Goal: Task Accomplishment & Management: Complete application form

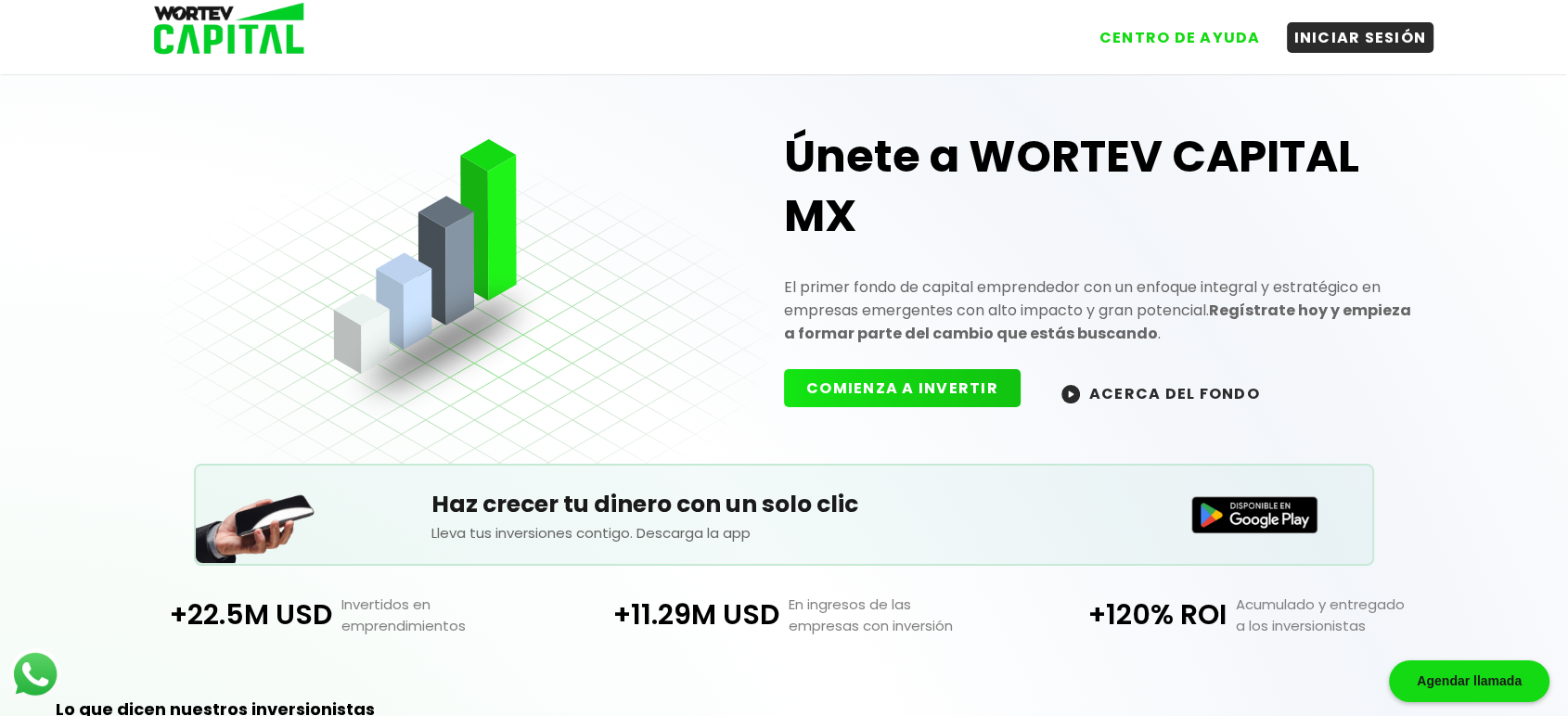
click at [899, 382] on button "COMIENZA A INVERTIR" at bounding box center [902, 387] width 236 height 38
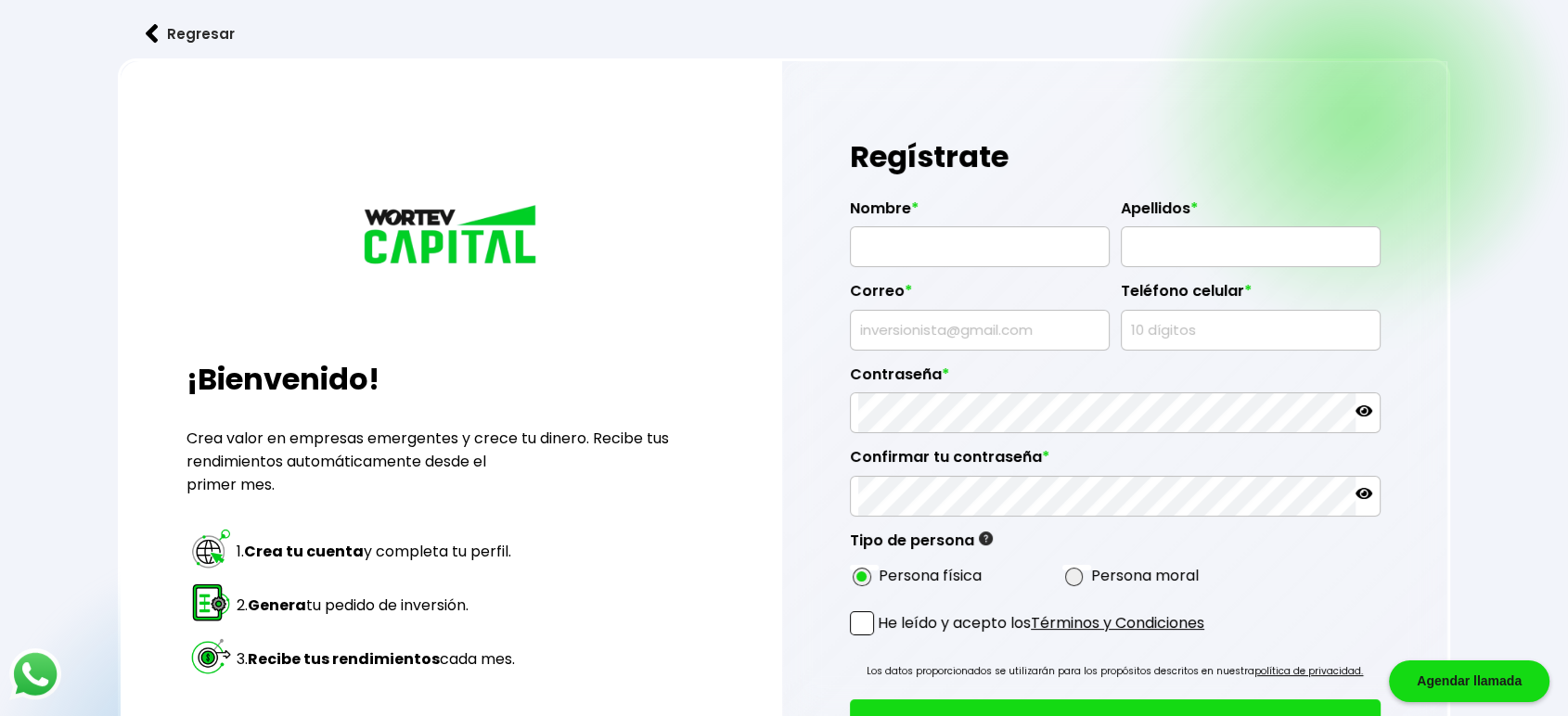
type input "AUDREY ALFORD"
type input "LE"
type input "sohejilez@mailinator.com"
type input "2998778080"
radio input "true"
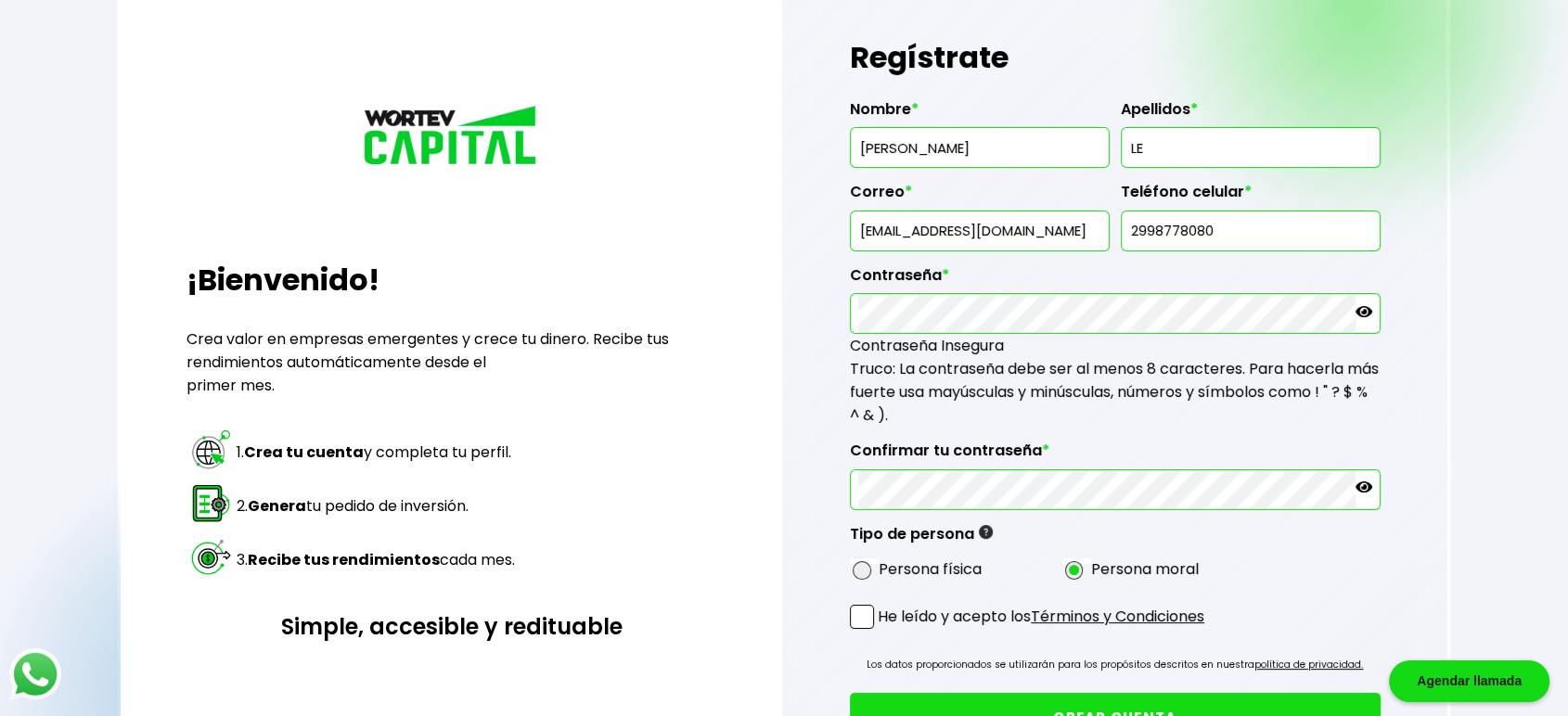
scroll to position [103, 0]
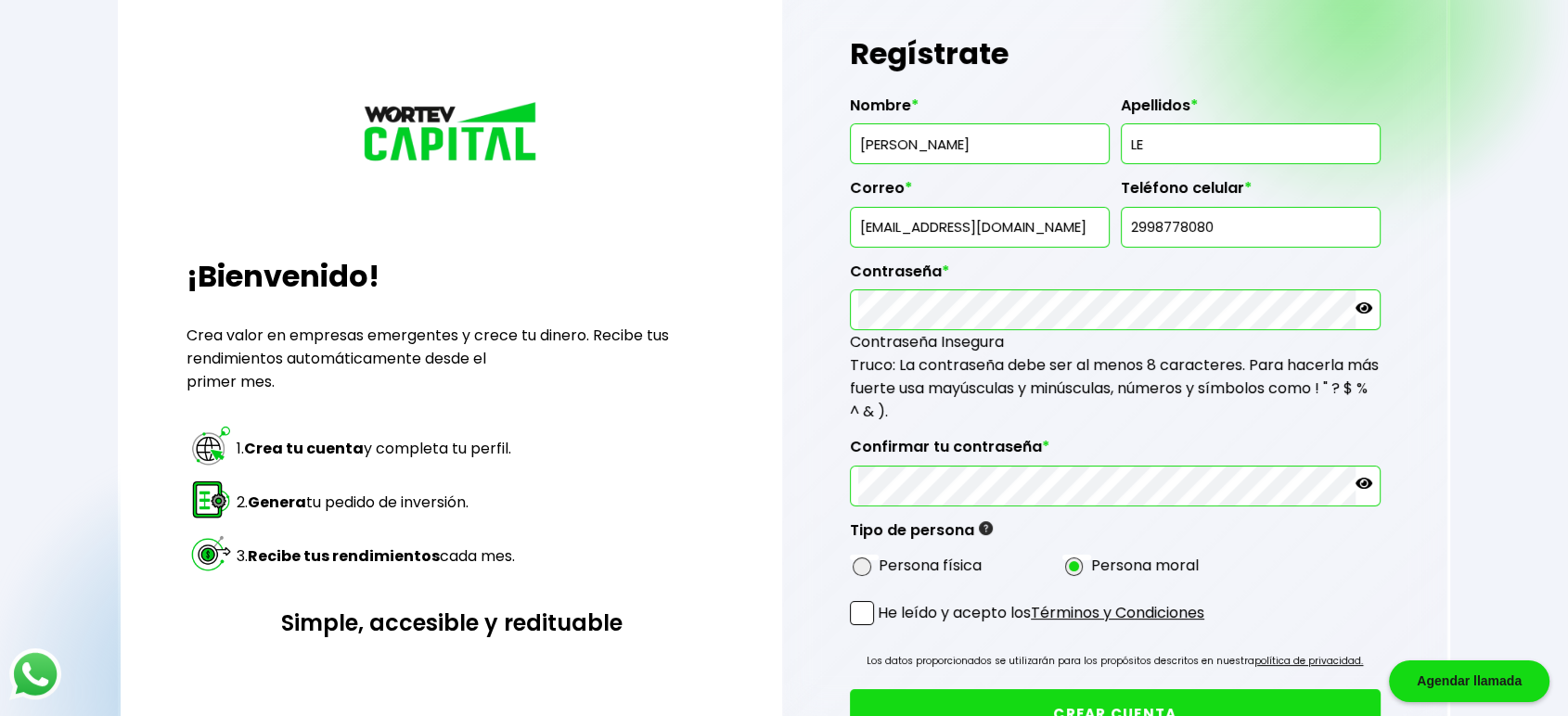
drag, startPoint x: 1054, startPoint y: 206, endPoint x: 436, endPoint y: 223, distance: 618.2
click at [436, 223] on div "¡Bienvenido! Crea valor en empresas emergentes y crece tu dinero. Recibe tus re…" at bounding box center [784, 417] width 1334 height 924
type input "[EMAIL_ADDRESS][DOMAIN_NAME]"
click at [867, 562] on span at bounding box center [861, 566] width 18 height 18
click at [880, 562] on input "radio" at bounding box center [886, 566] width 13 height 13
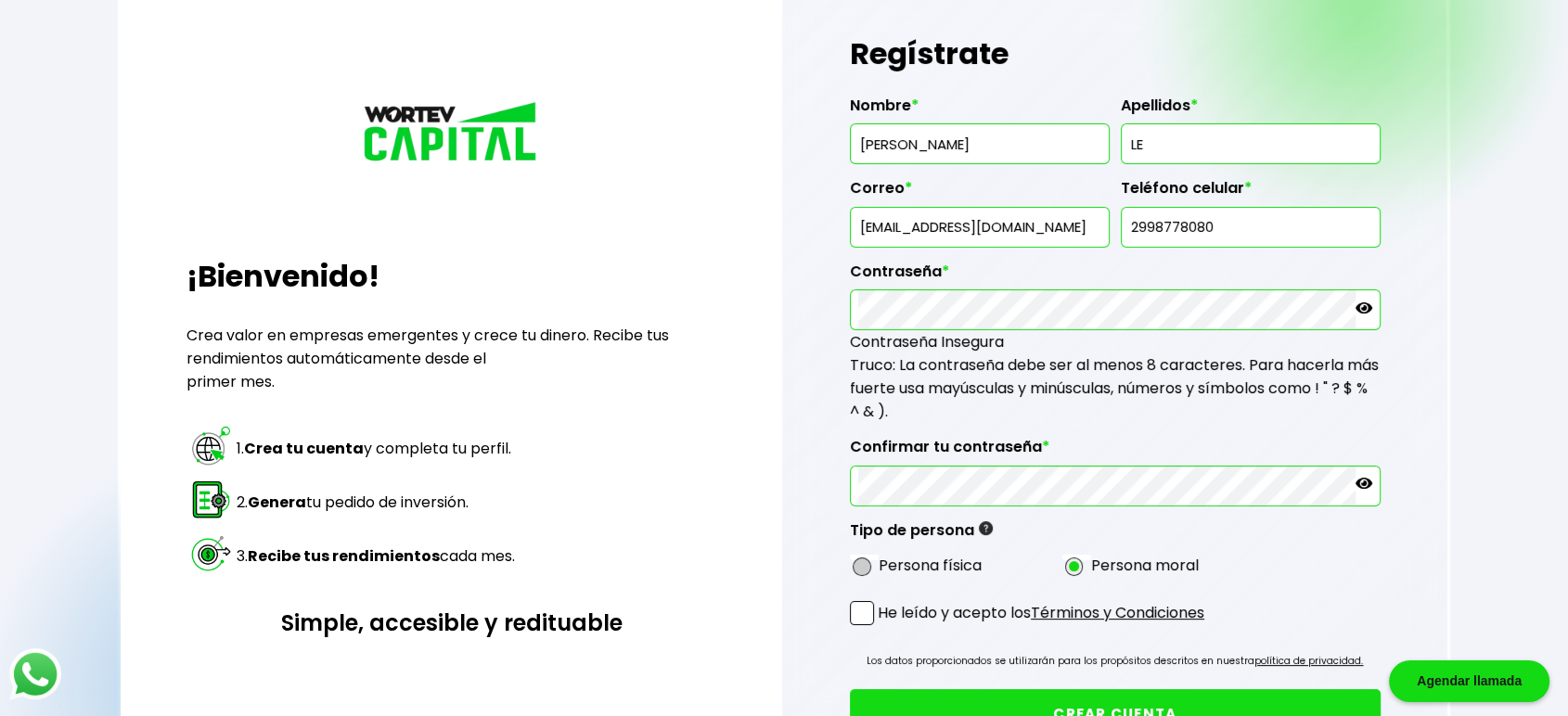
radio input "true"
click at [867, 615] on span at bounding box center [862, 613] width 24 height 24
click at [881, 627] on input "He leído y acepto los Términos y Condiciones" at bounding box center [881, 627] width 0 height 0
click at [1046, 689] on button "CREAR CUENTA" at bounding box center [1116, 713] width 530 height 49
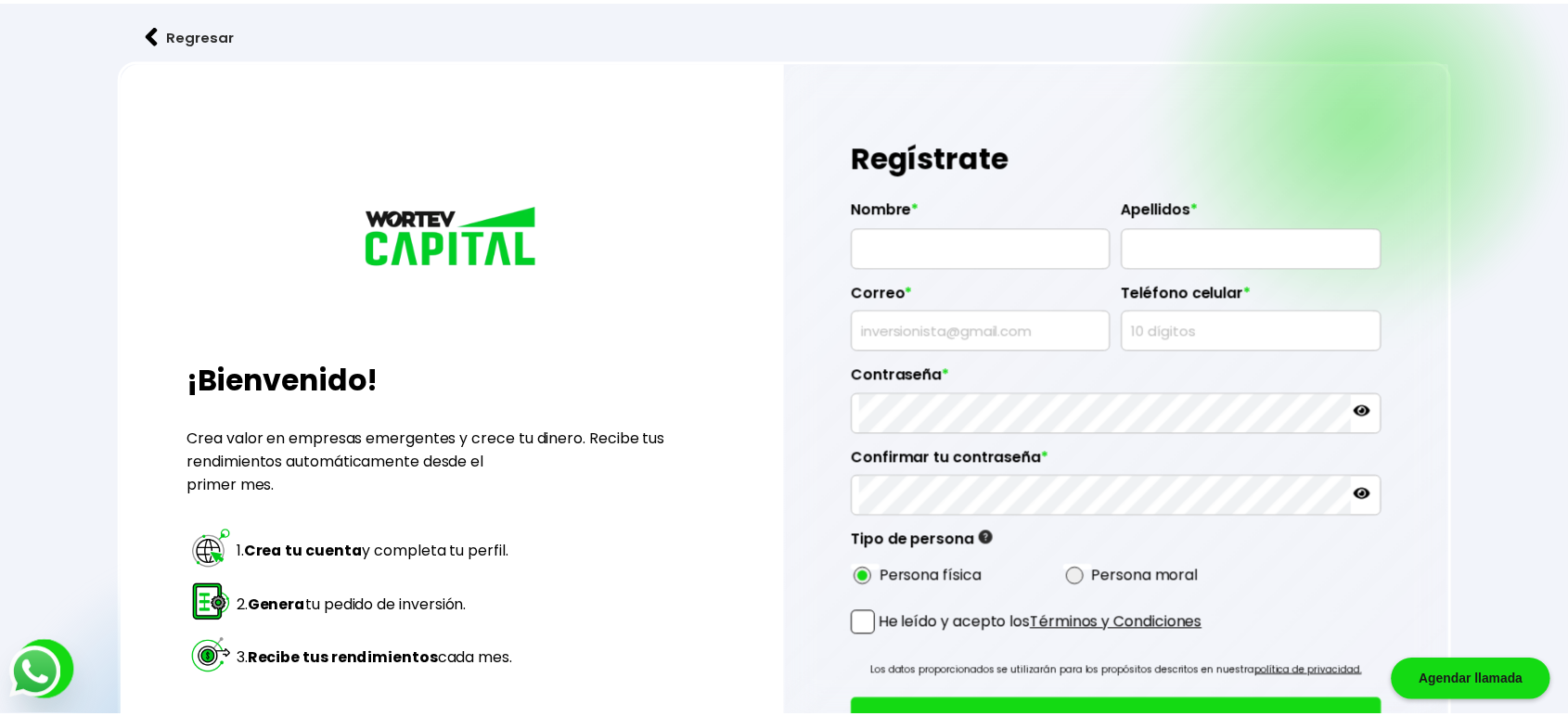
scroll to position [103, 0]
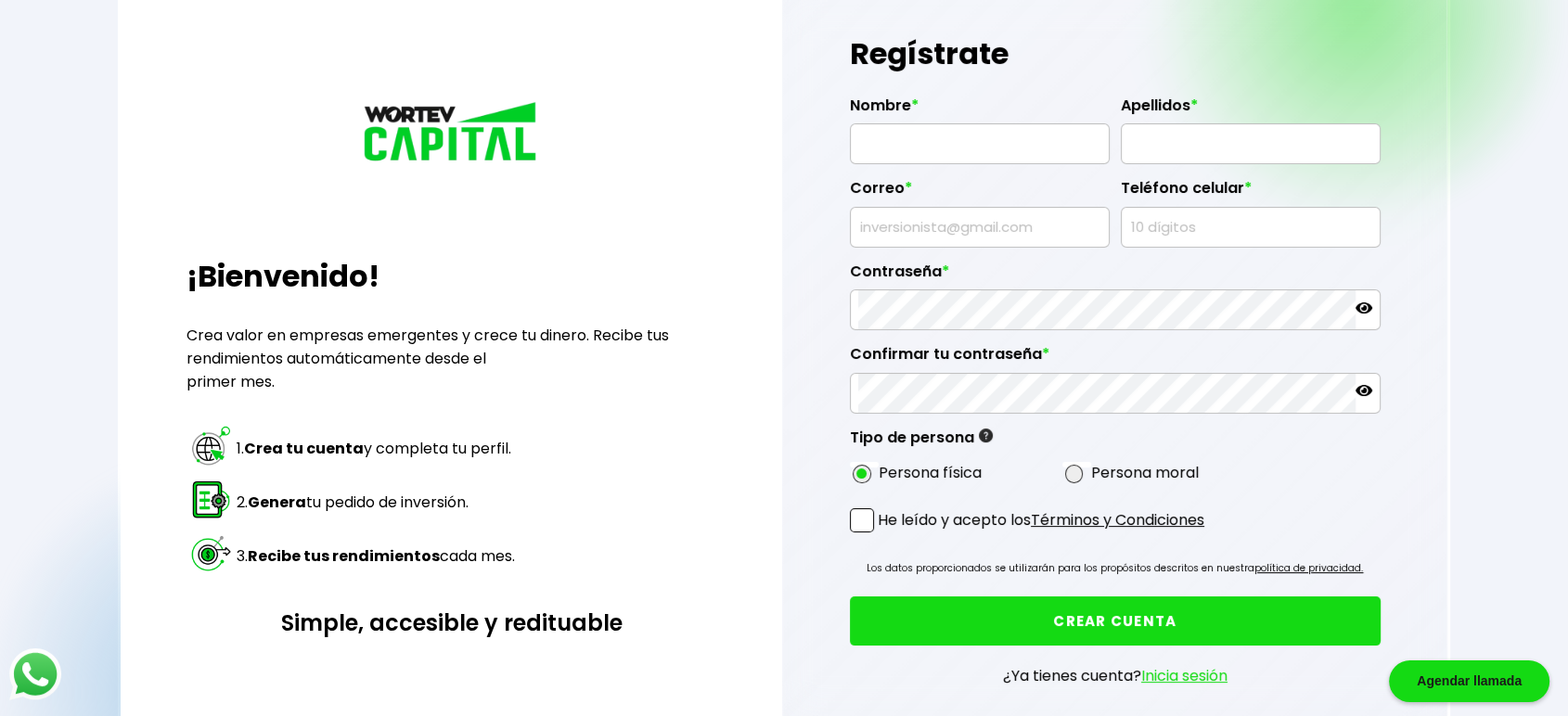
type input "CATHLEEN PECK"
type input "BOYLE"
type input "jewi@mailinator.com"
type input "5978736727"
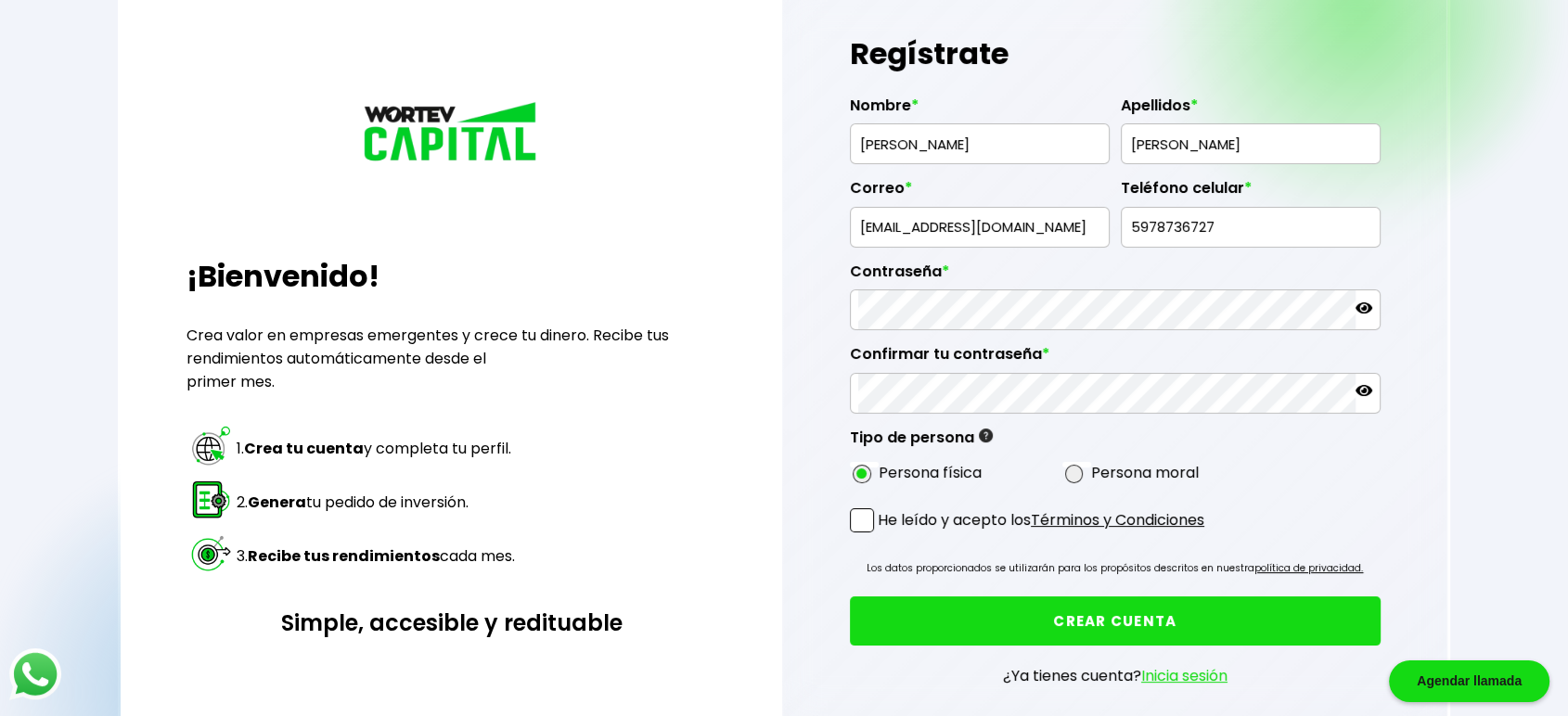
radio input "true"
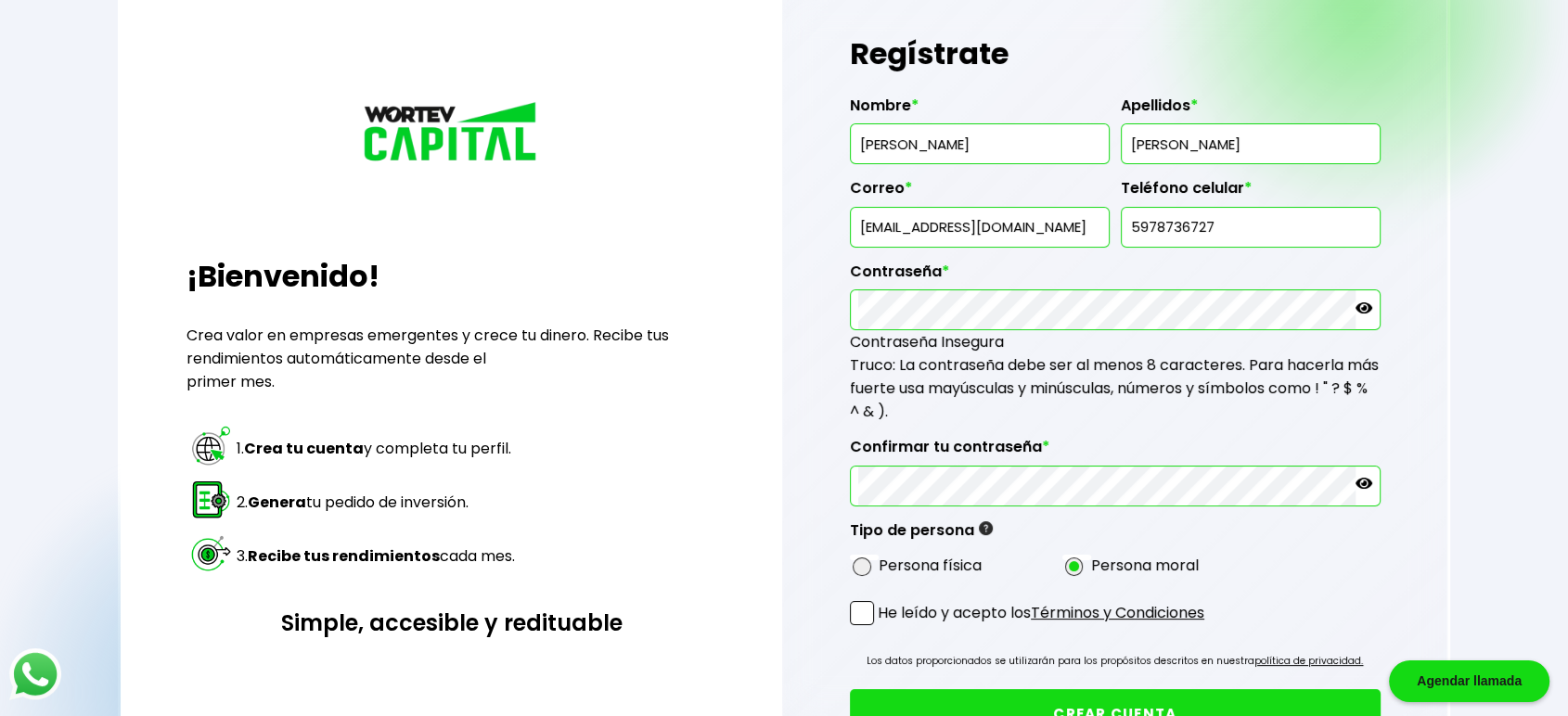
drag, startPoint x: 1024, startPoint y: 229, endPoint x: 461, endPoint y: 198, distance: 563.9
click at [461, 198] on div "¡Bienvenido! Crea valor en empresas emergentes y crece tu dinero. Recibe tus re…" at bounding box center [784, 417] width 1334 height 924
type input "[EMAIL_ADDRESS][DOMAIN_NAME]"
click at [856, 569] on span at bounding box center [861, 566] width 18 height 18
click at [880, 569] on input "radio" at bounding box center [886, 566] width 13 height 13
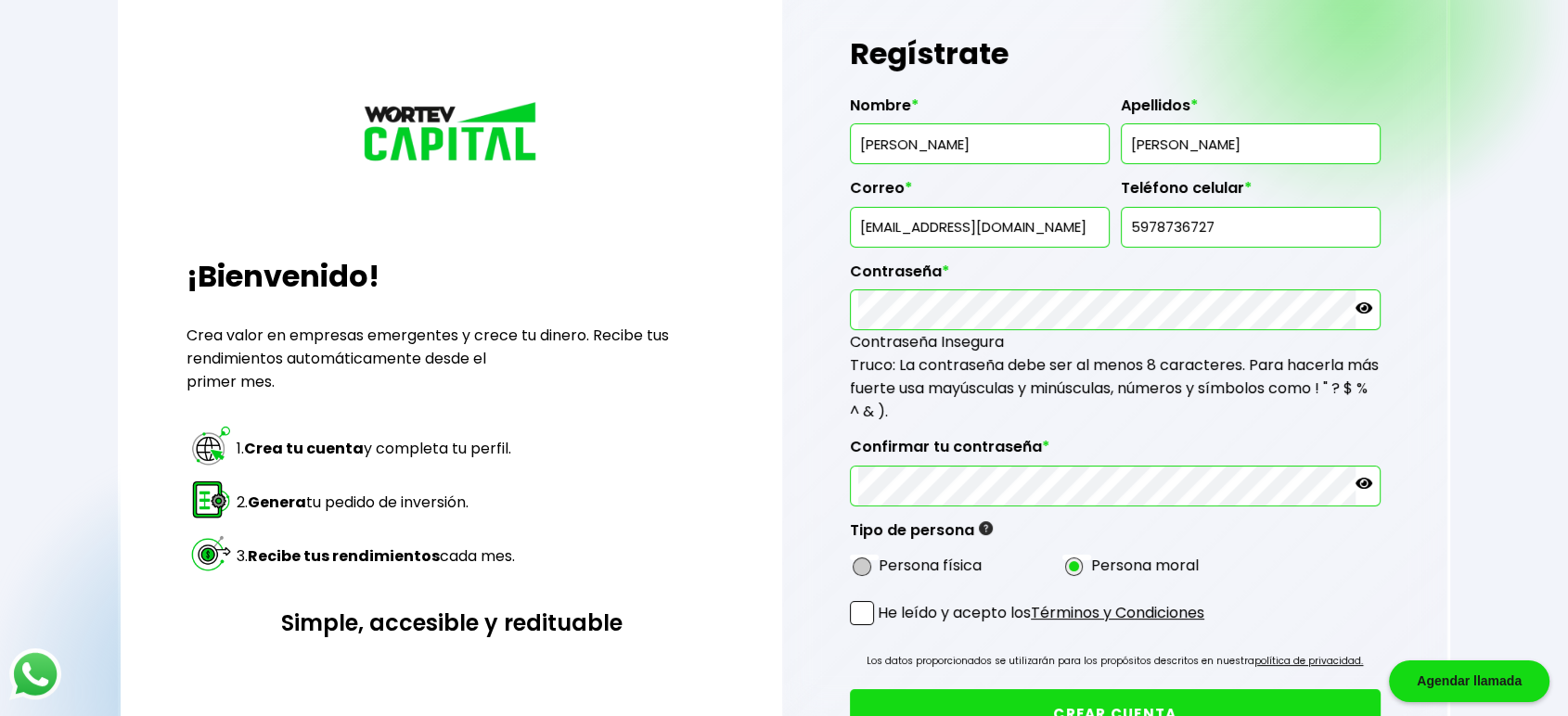
radio input "true"
drag, startPoint x: 869, startPoint y: 608, endPoint x: 947, endPoint y: 658, distance: 92.6
click at [871, 608] on span at bounding box center [862, 613] width 24 height 24
click at [881, 627] on input "He leído y acepto los Términos y Condiciones" at bounding box center [881, 627] width 0 height 0
click at [993, 697] on button "CREAR CUENTA" at bounding box center [1116, 713] width 530 height 49
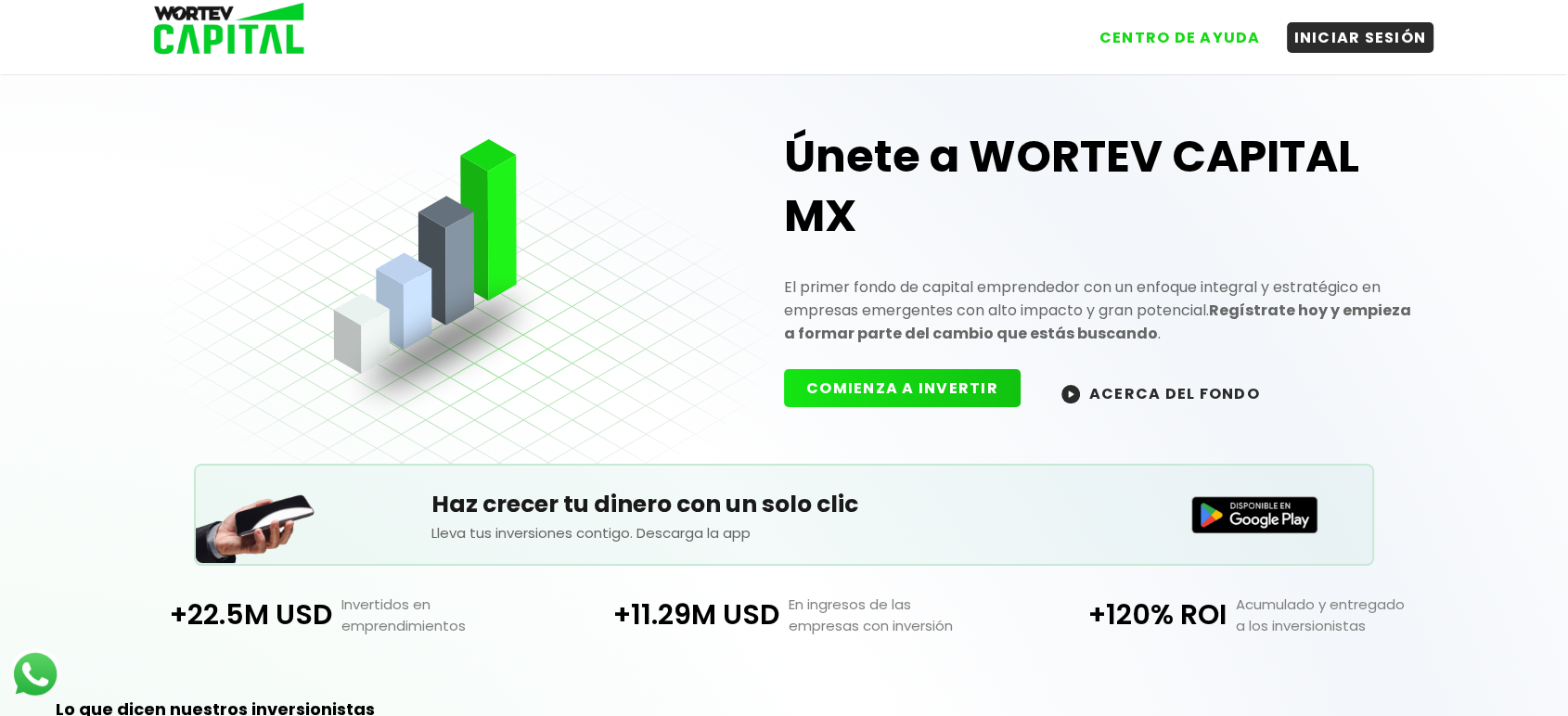
click at [899, 398] on button "COMIENZA A INVERTIR" at bounding box center [902, 387] width 236 height 38
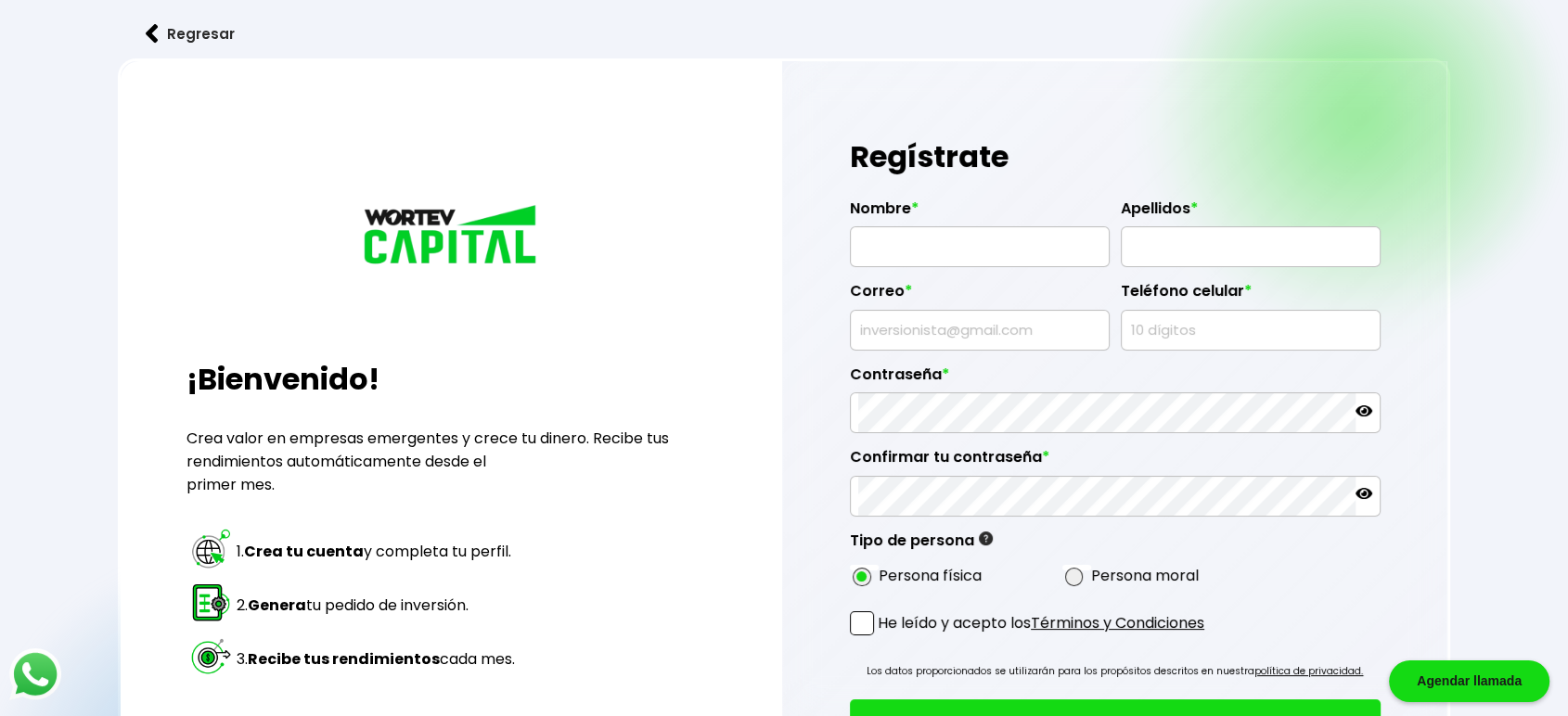
type input "[PERSON_NAME]"
type input "[EMAIL_ADDRESS][DOMAIN_NAME]"
type input "1793381750"
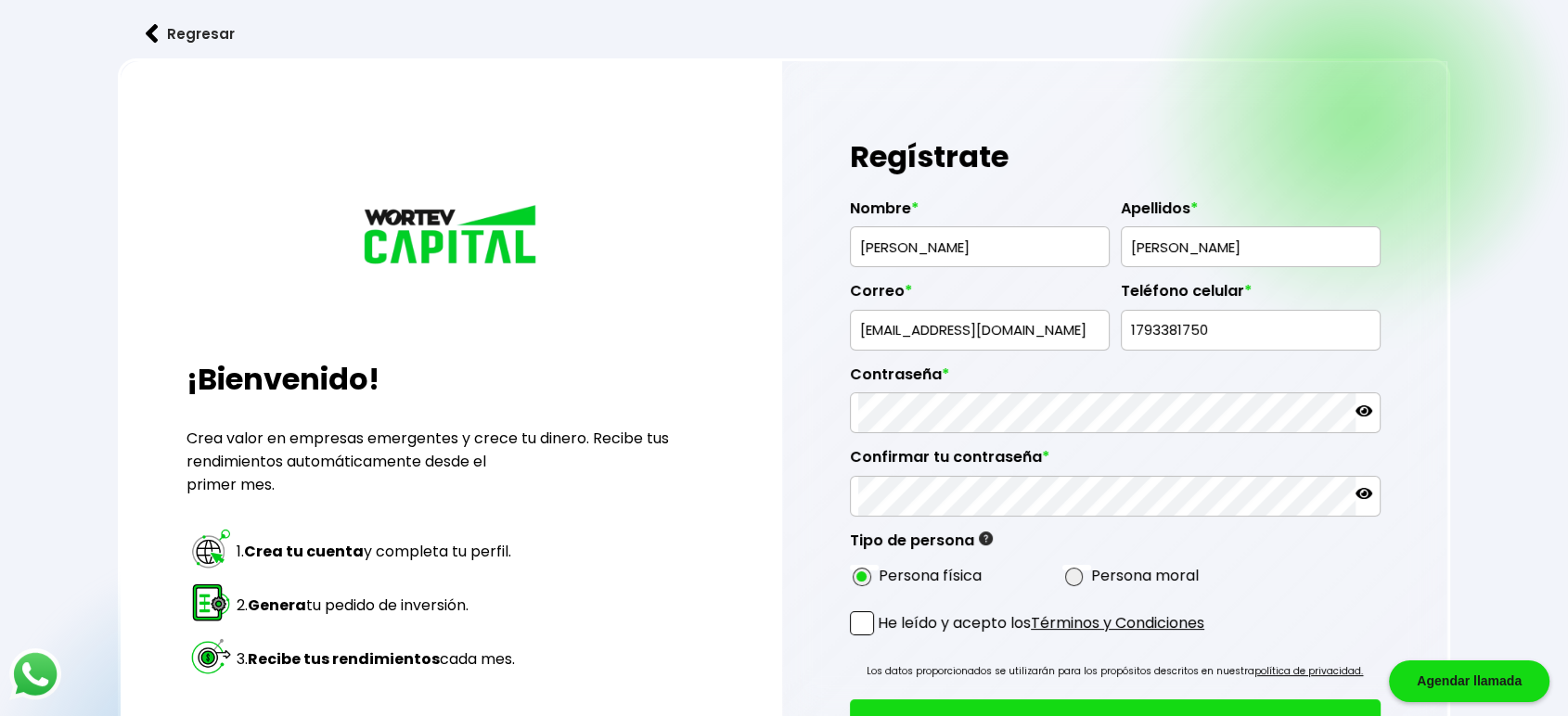
radio input "true"
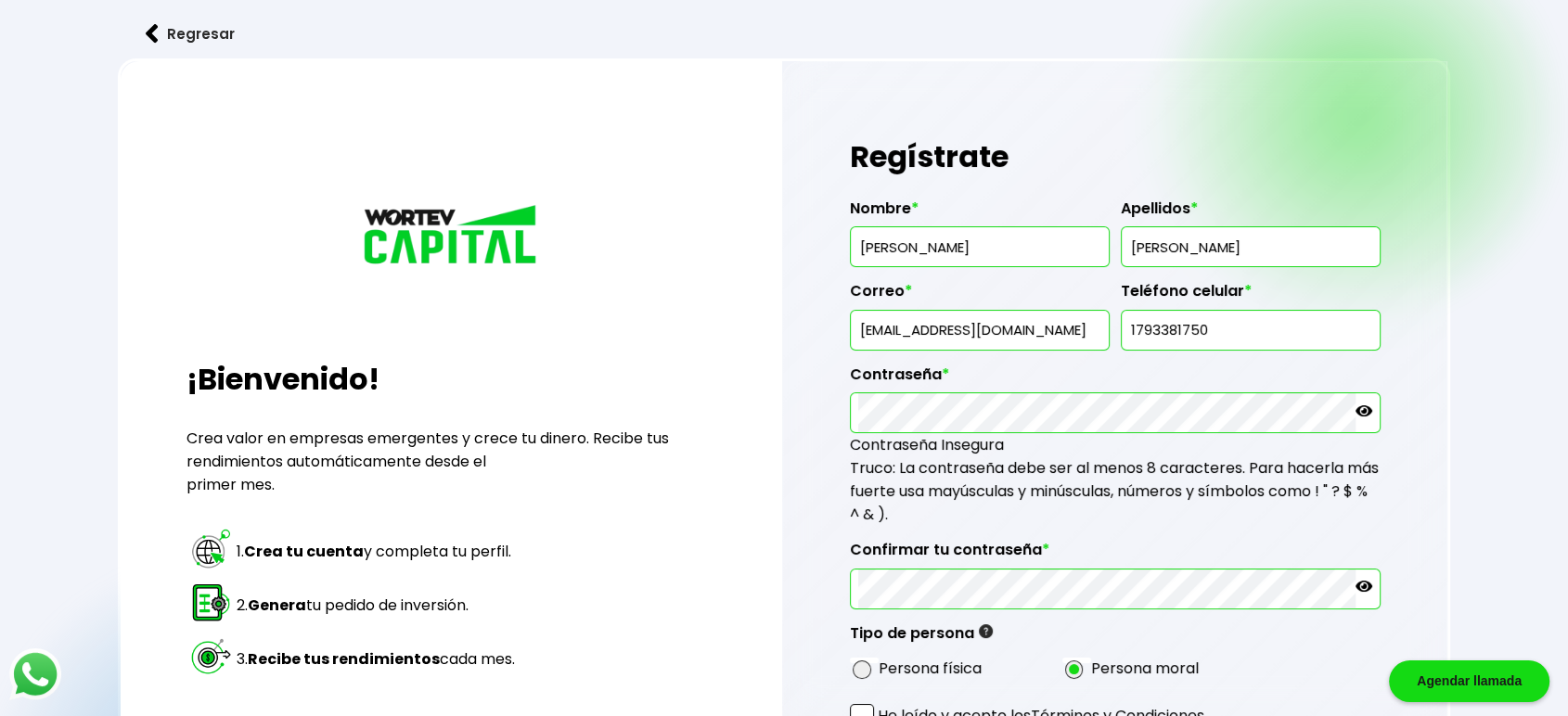
click at [945, 332] on input "[EMAIL_ADDRESS][DOMAIN_NAME]" at bounding box center [980, 330] width 243 height 39
type input "[EMAIL_ADDRESS][DOMAIN_NAME]"
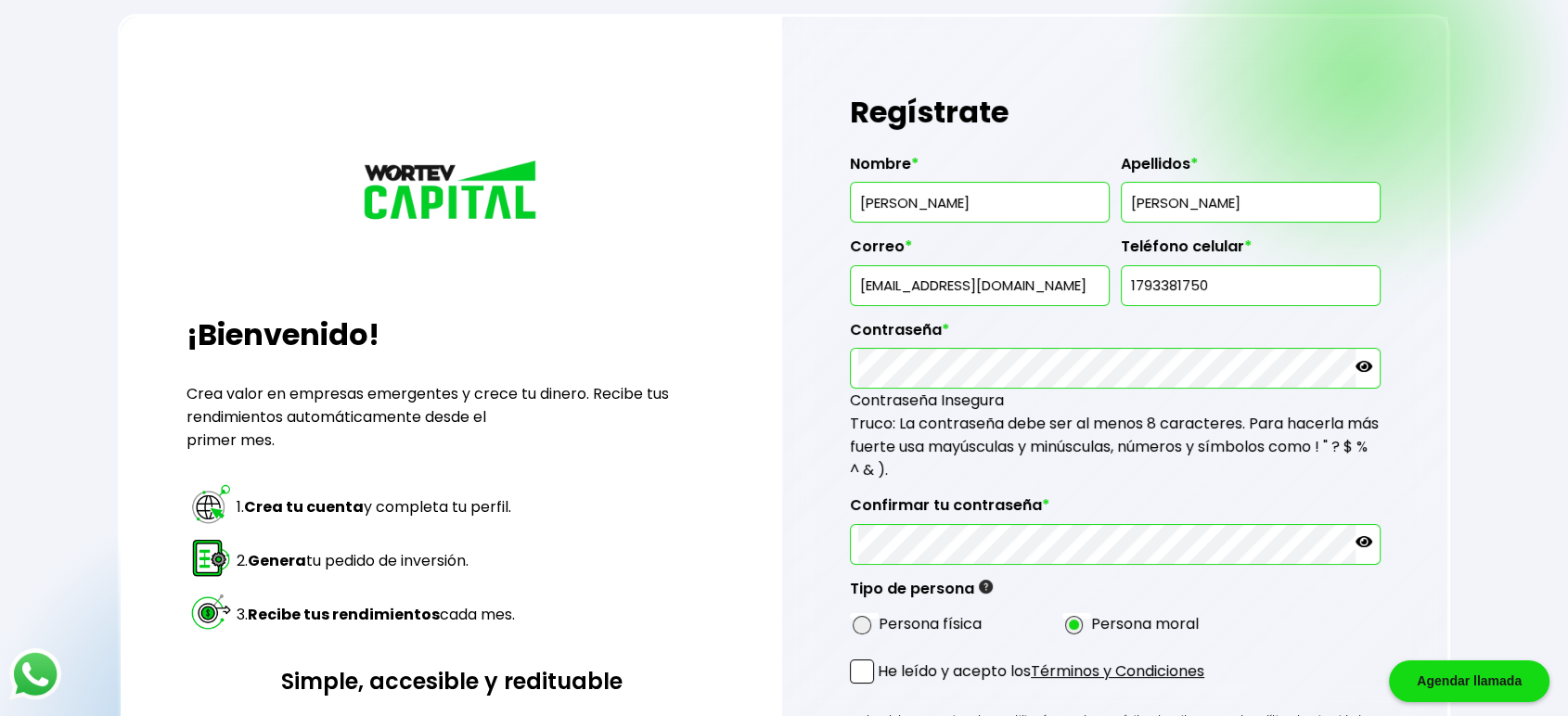
scroll to position [171, 0]
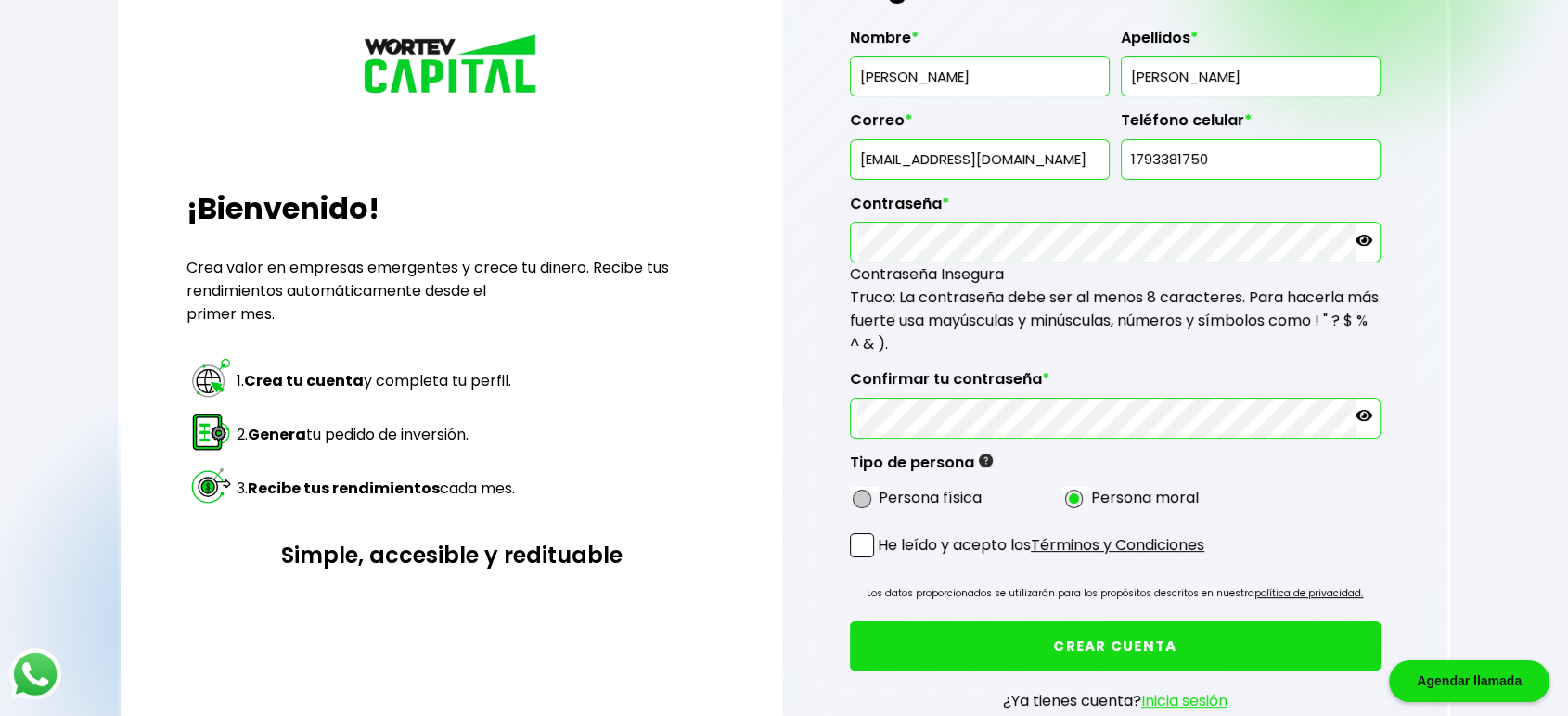
click at [855, 494] on span at bounding box center [861, 498] width 18 height 18
click at [880, 494] on input "radio" at bounding box center [886, 498] width 13 height 13
radio input "true"
click at [859, 539] on span at bounding box center [862, 544] width 24 height 24
click at [881, 559] on input "He leído y acepto los Términos y Condiciones" at bounding box center [881, 559] width 0 height 0
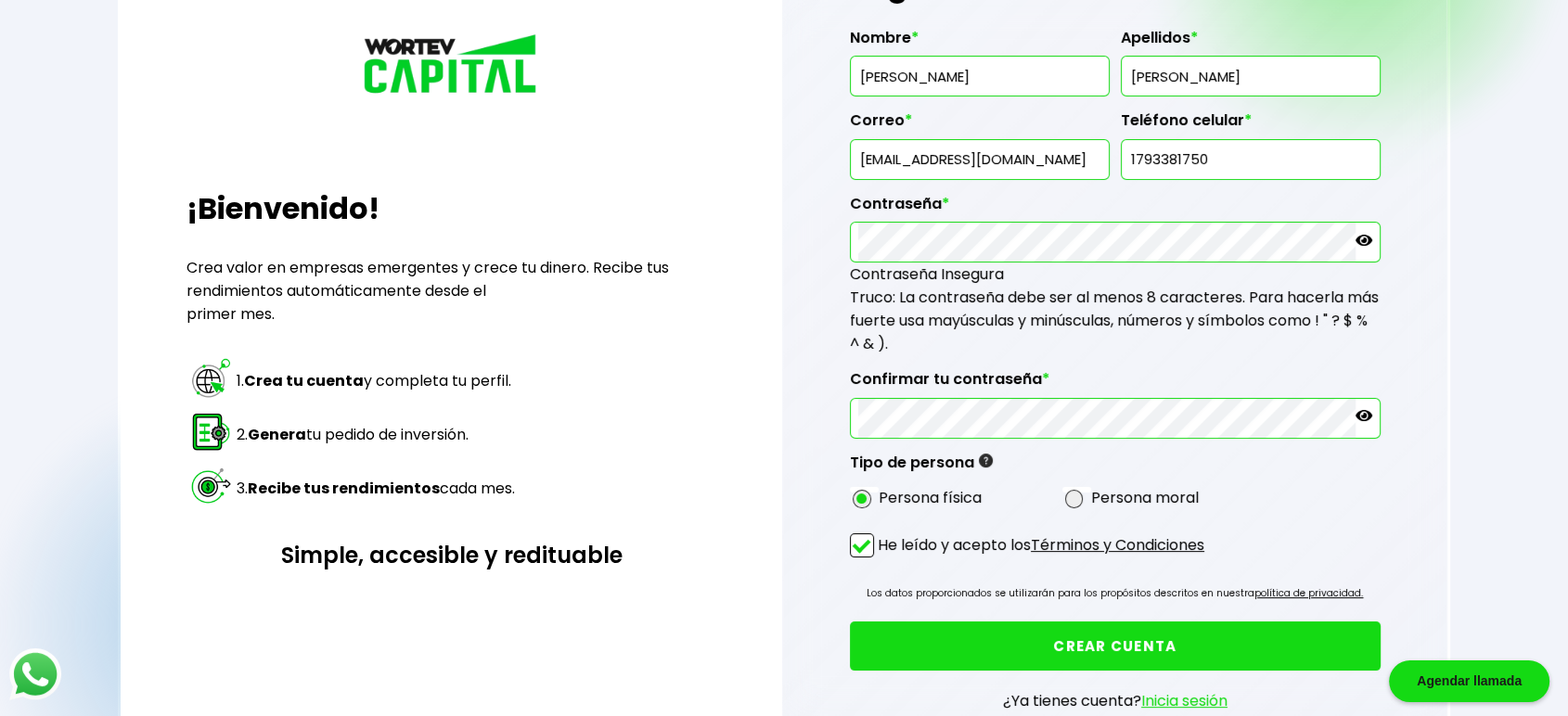
click at [951, 635] on button "CREAR CUENTA" at bounding box center [1116, 646] width 530 height 49
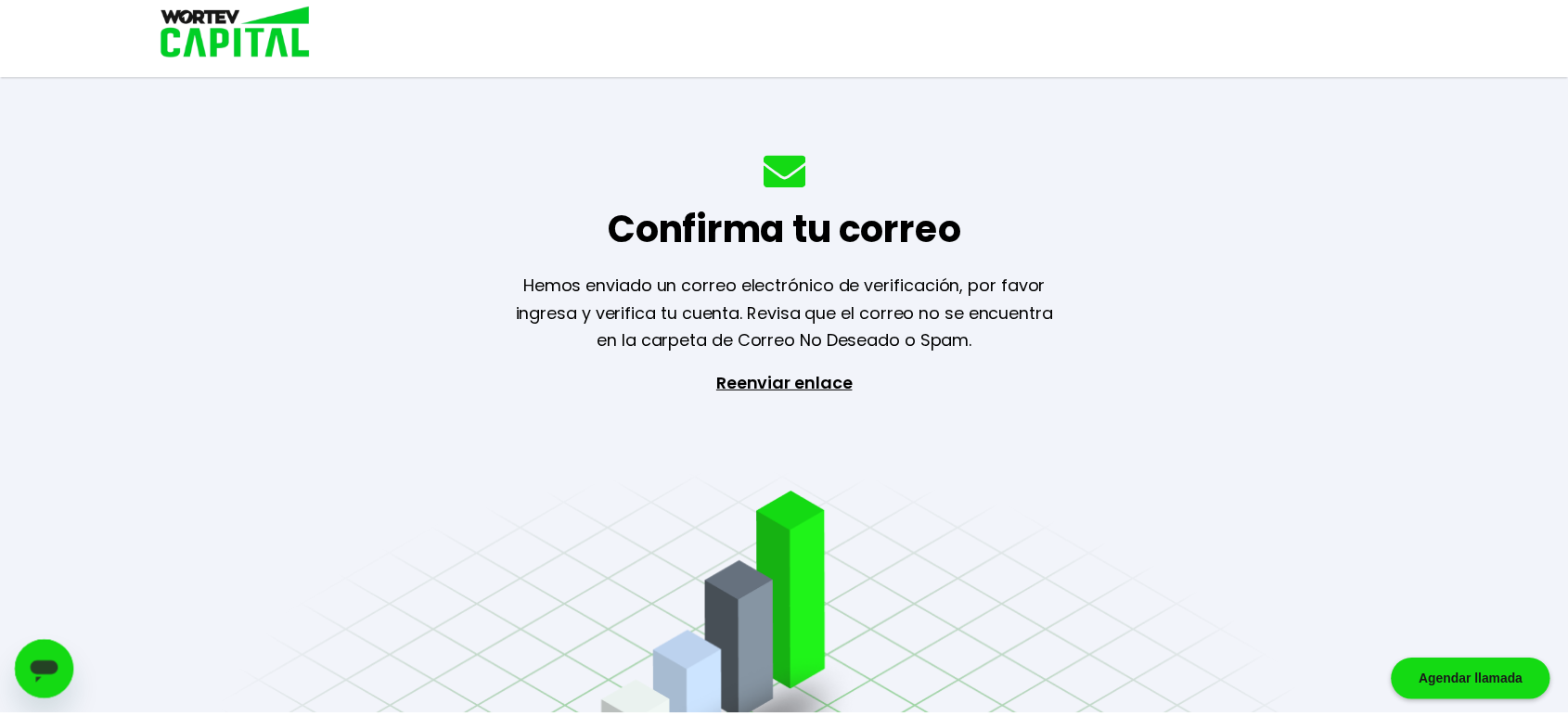
scroll to position [171, 0]
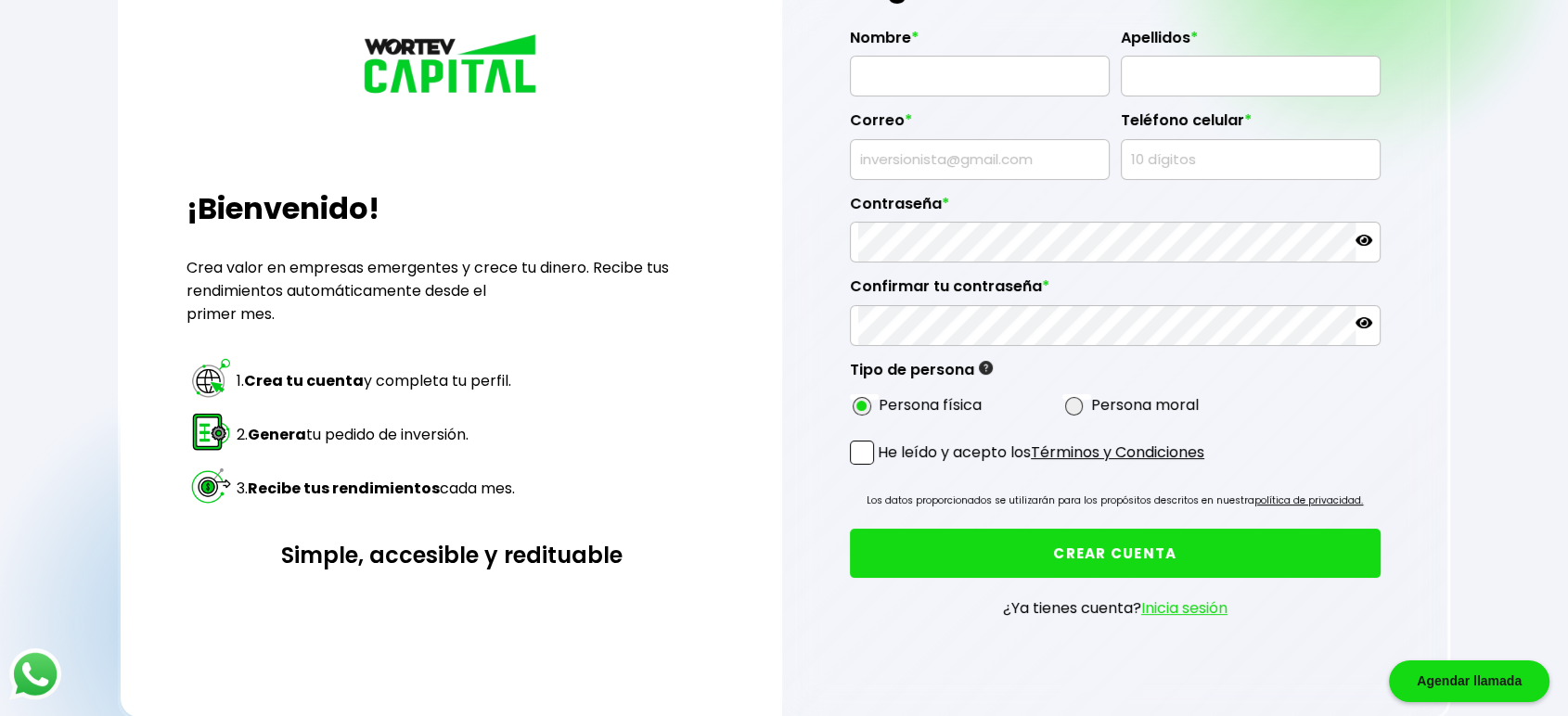
type input "[PERSON_NAME]"
type input "[EMAIL_ADDRESS][DOMAIN_NAME]"
type input "3750647517"
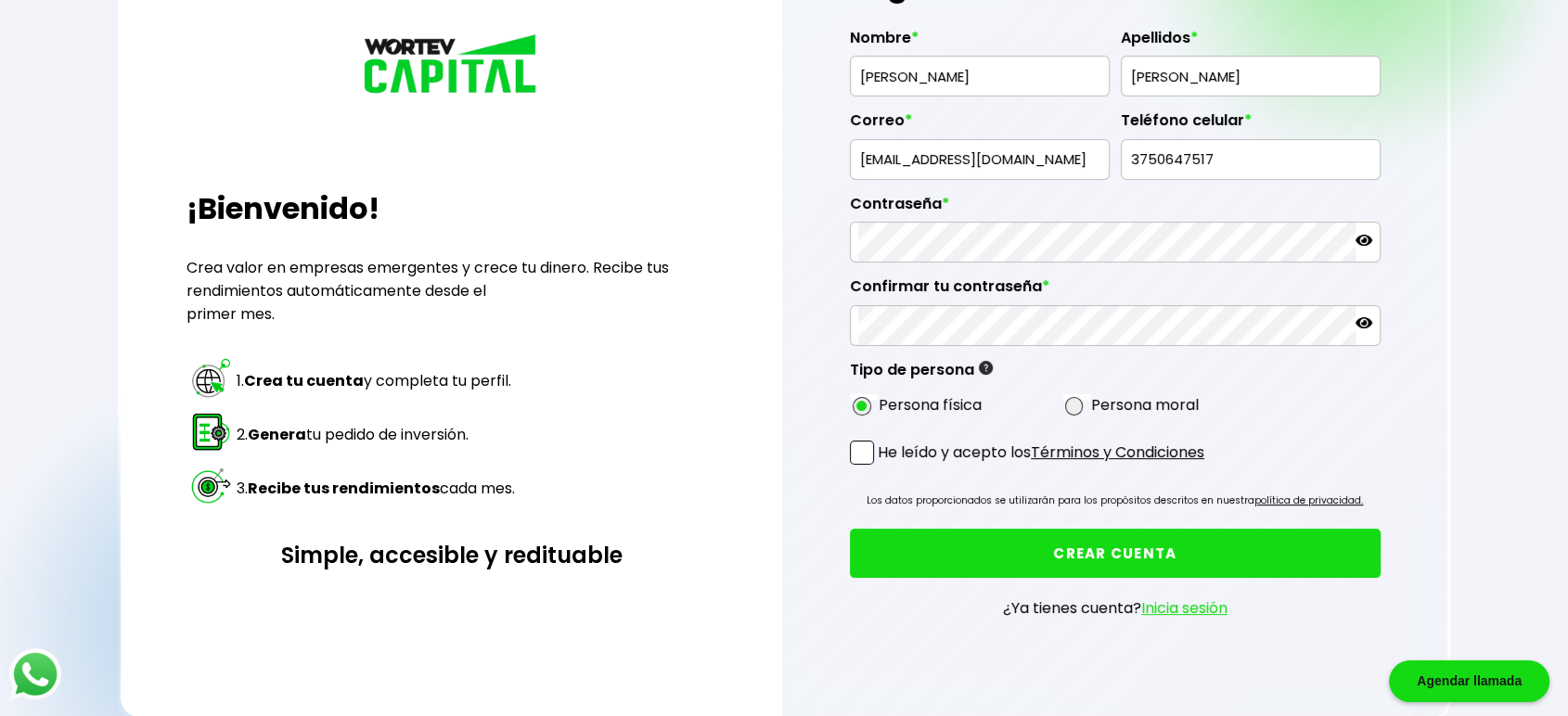
radio input "true"
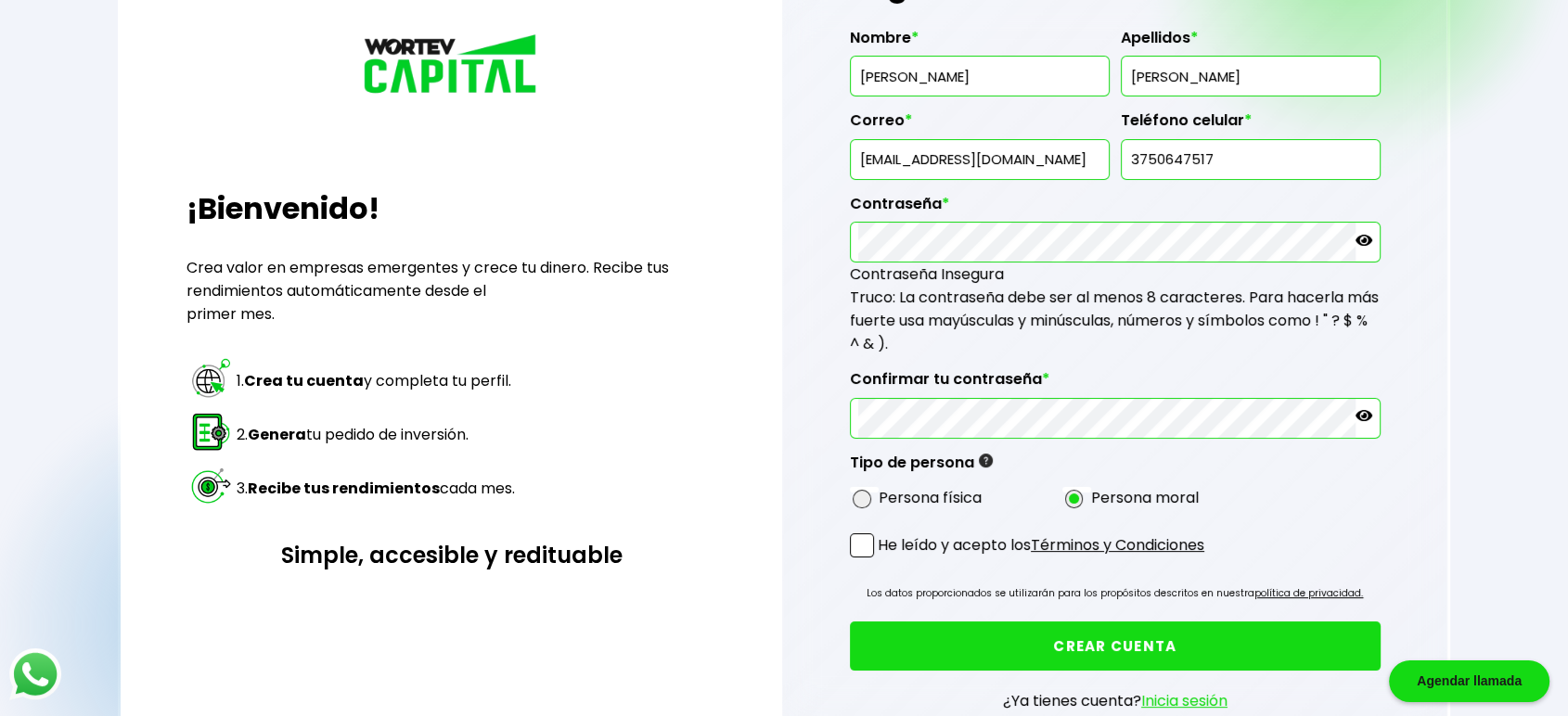
click at [960, 169] on input "[EMAIL_ADDRESS][DOMAIN_NAME]" at bounding box center [980, 159] width 243 height 39
type input "[EMAIL_ADDRESS][DOMAIN_NAME]"
click at [863, 490] on span at bounding box center [861, 498] width 18 height 18
click at [880, 492] on input "radio" at bounding box center [886, 498] width 13 height 13
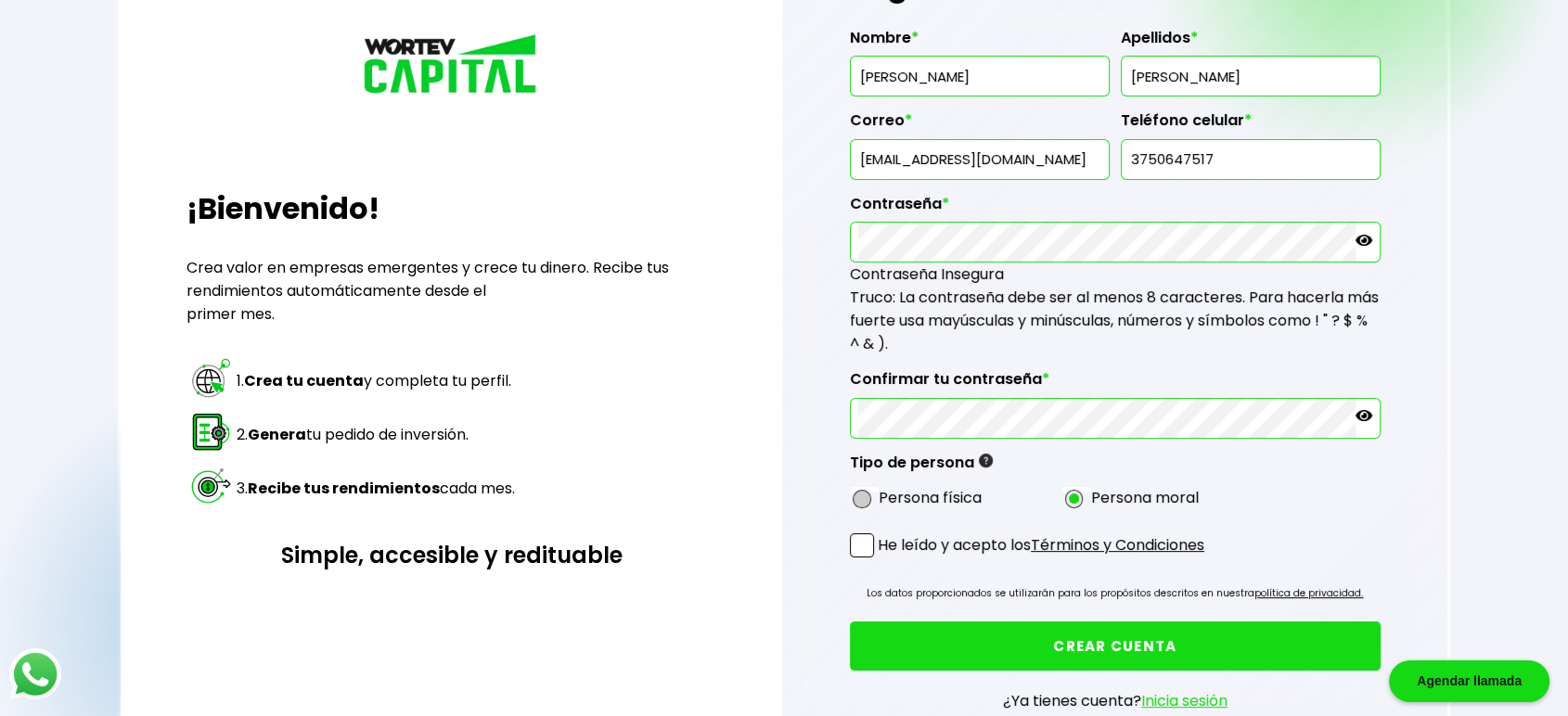
radio input "true"
drag, startPoint x: 852, startPoint y: 544, endPoint x: 872, endPoint y: 540, distance: 20.4
click at [852, 544] on span at bounding box center [862, 544] width 24 height 24
click at [881, 559] on input "He leído y acepto los Términos y Condiciones" at bounding box center [881, 559] width 0 height 0
click at [949, 628] on button "CREAR CUENTA" at bounding box center [1116, 646] width 530 height 49
